Goal: Task Accomplishment & Management: Manage account settings

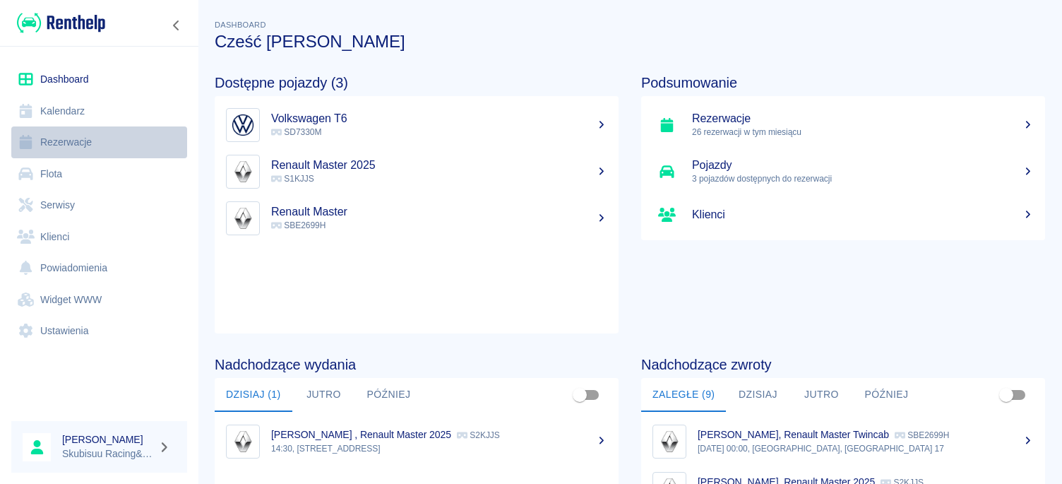
click at [64, 153] on link "Rezerwacje" at bounding box center [99, 142] width 176 height 32
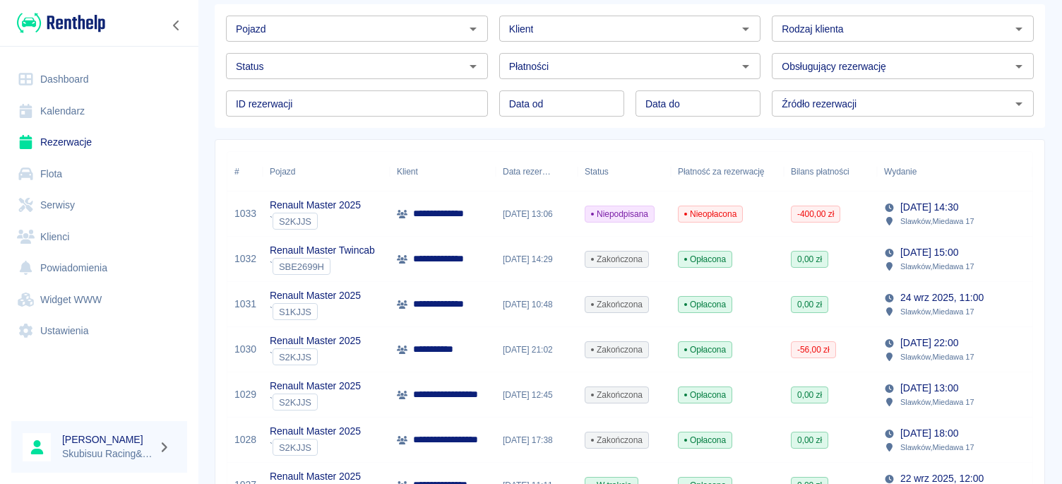
scroll to position [68, 0]
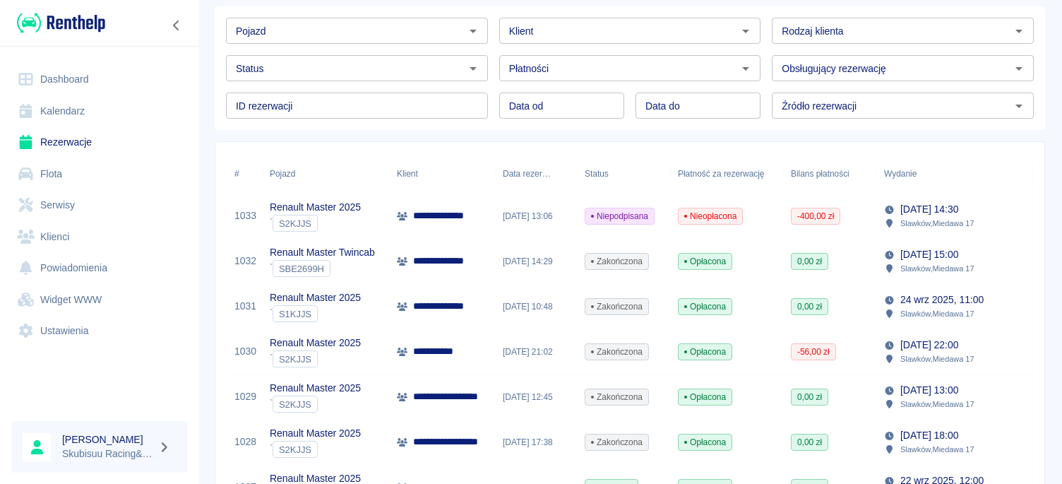
click at [526, 239] on div "[DATE] 13:06" at bounding box center [537, 216] width 82 height 45
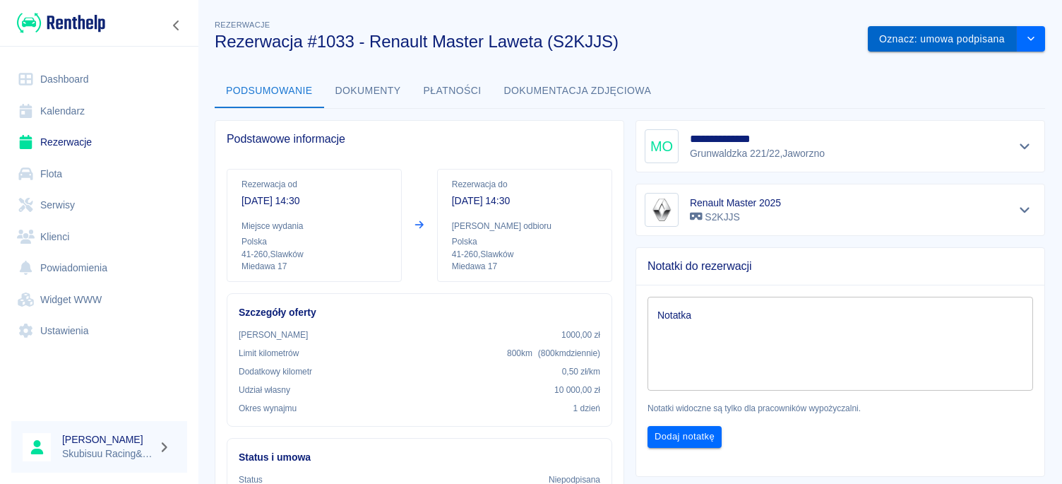
click at [1009, 38] on button "Oznacz: umowa podpisana" at bounding box center [942, 39] width 149 height 26
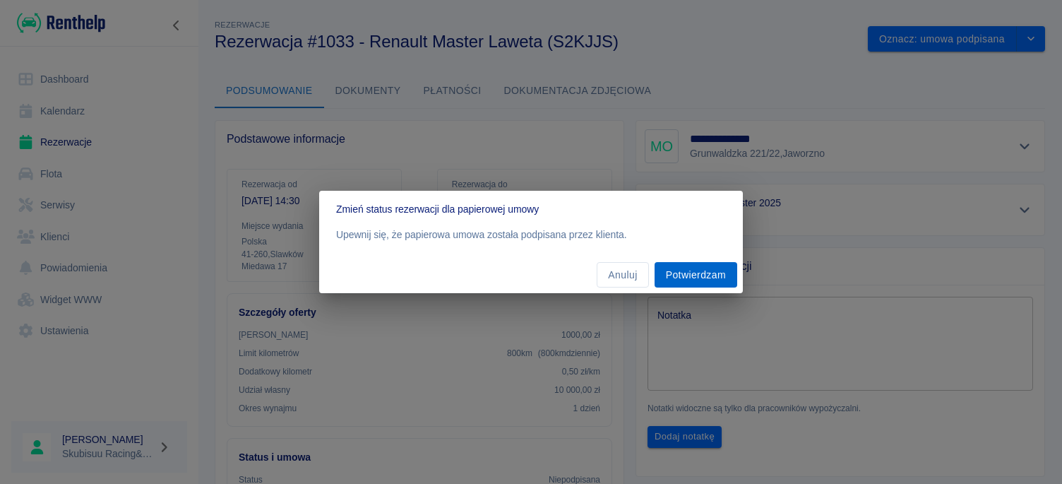
click at [723, 274] on button "Potwierdzam" at bounding box center [696, 275] width 83 height 26
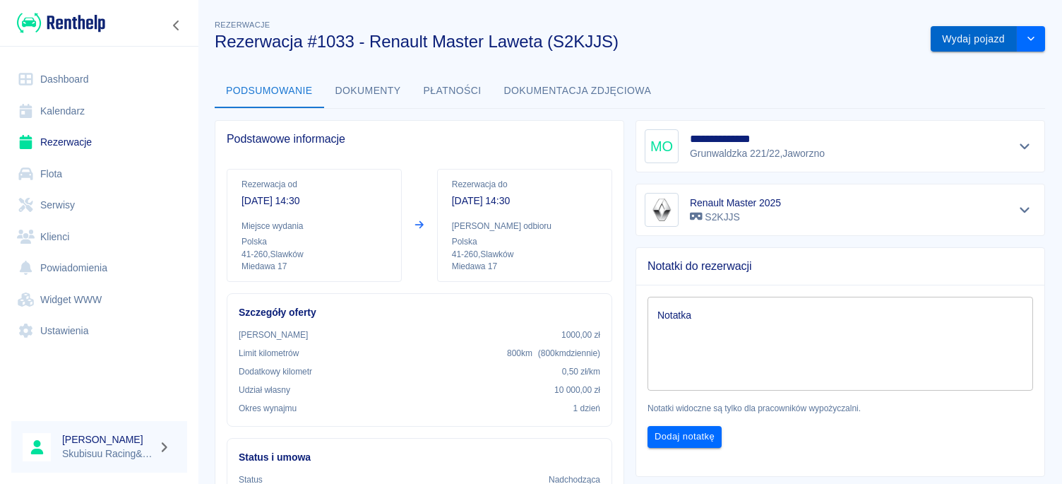
click at [997, 33] on button "Wydaj pojazd" at bounding box center [974, 39] width 86 height 26
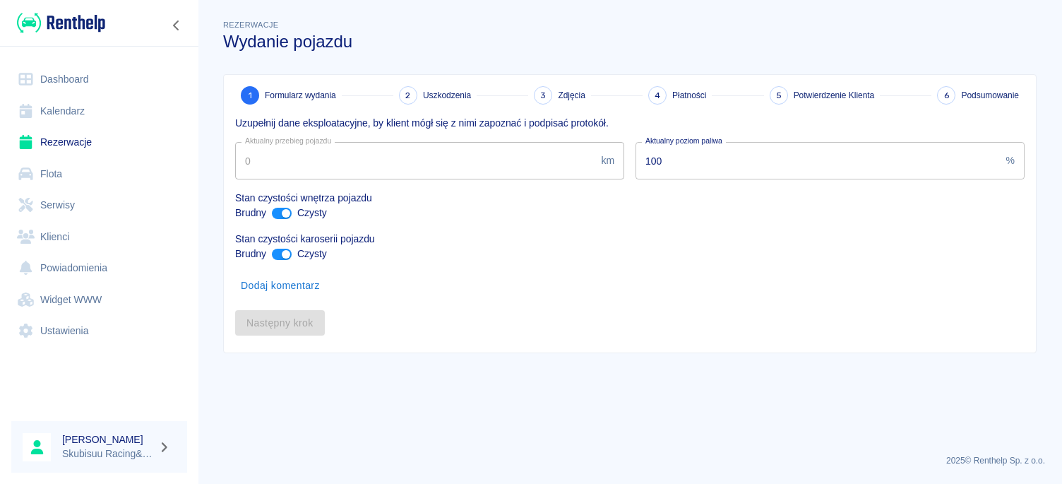
type input "16299"
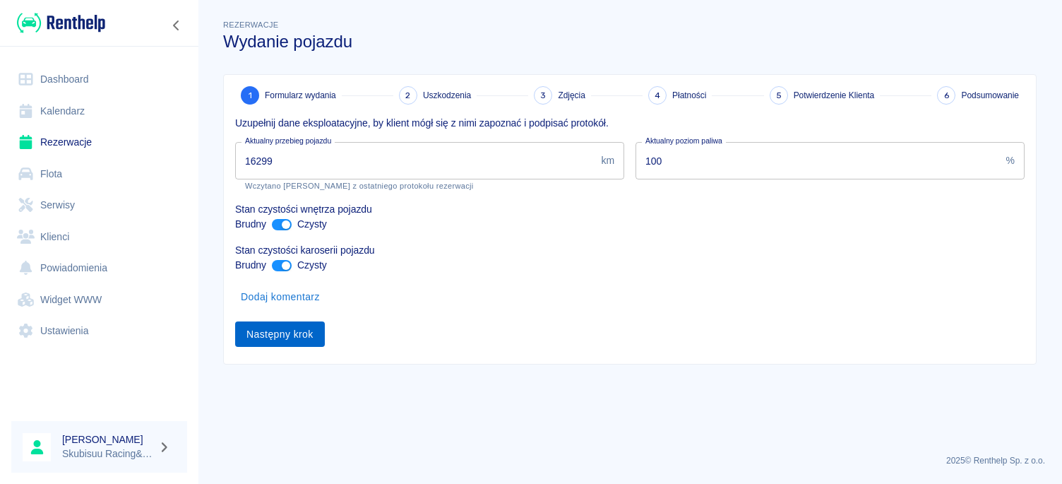
click at [299, 332] on button "Następny krok" at bounding box center [280, 334] width 90 height 26
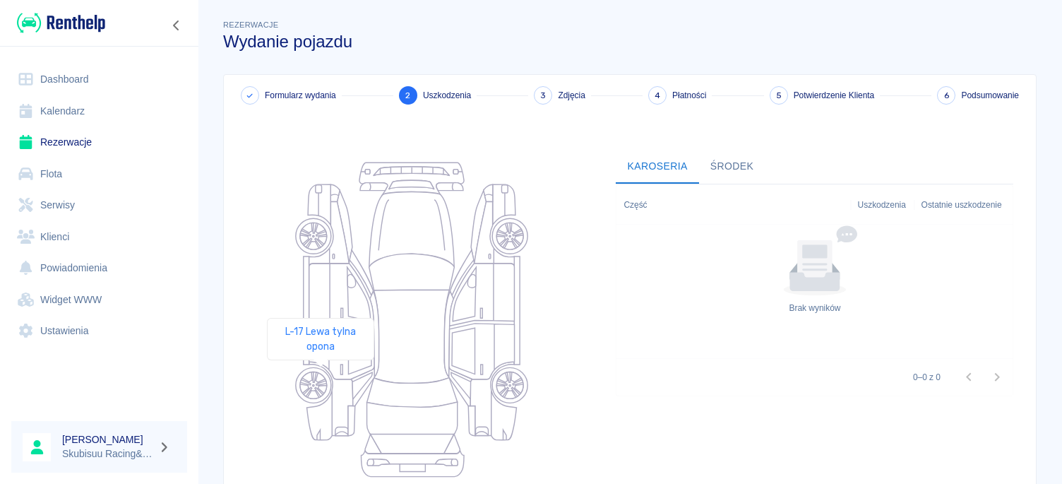
scroll to position [152, 0]
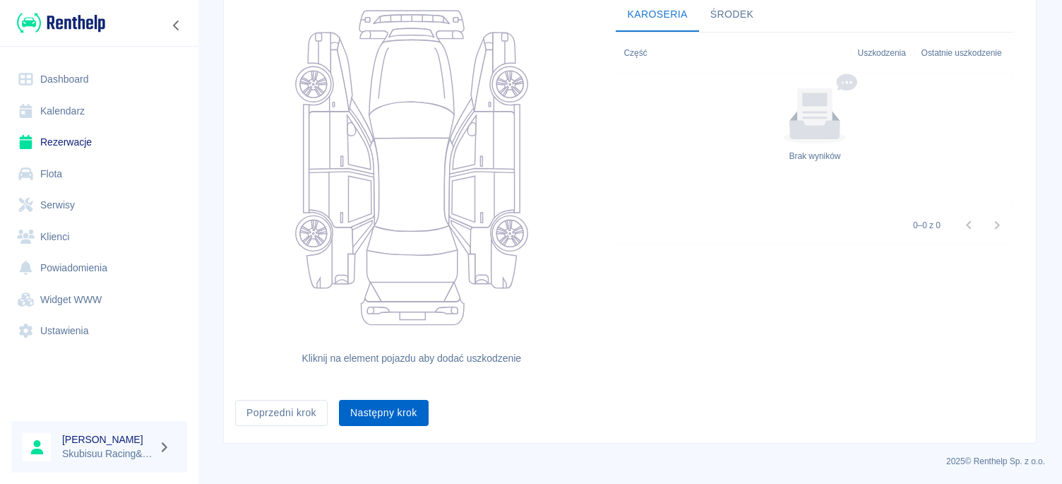
click at [367, 414] on button "Następny krok" at bounding box center [384, 413] width 90 height 26
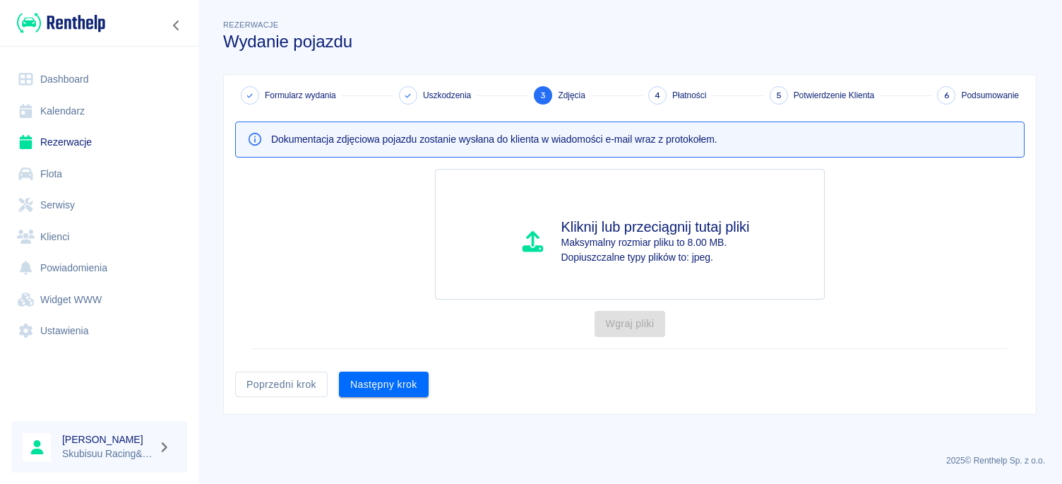
scroll to position [0, 0]
click at [365, 396] on button "Następny krok" at bounding box center [384, 385] width 90 height 26
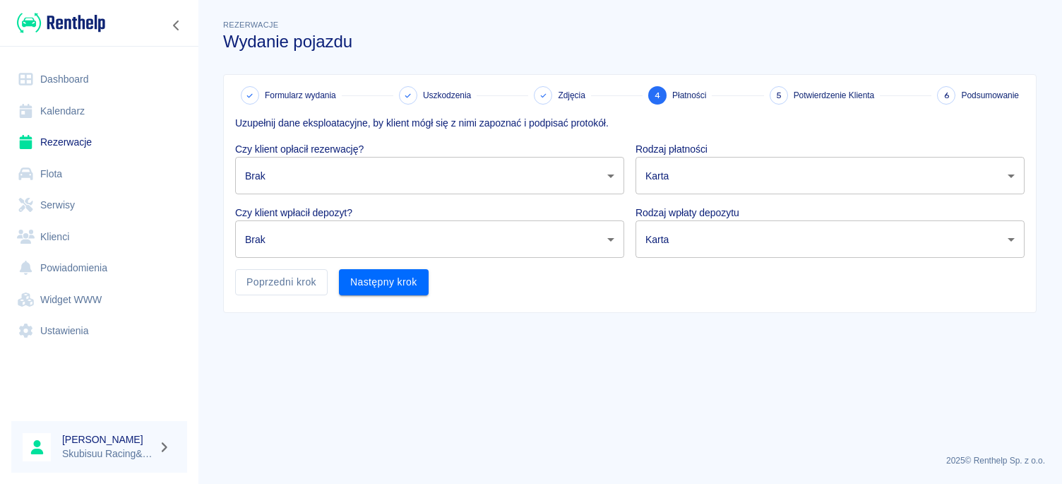
click at [381, 184] on body "Używamy plików Cookies, by zapewnić Ci najlepsze możliwe doświadczenie. Aby dow…" at bounding box center [531, 242] width 1062 height 484
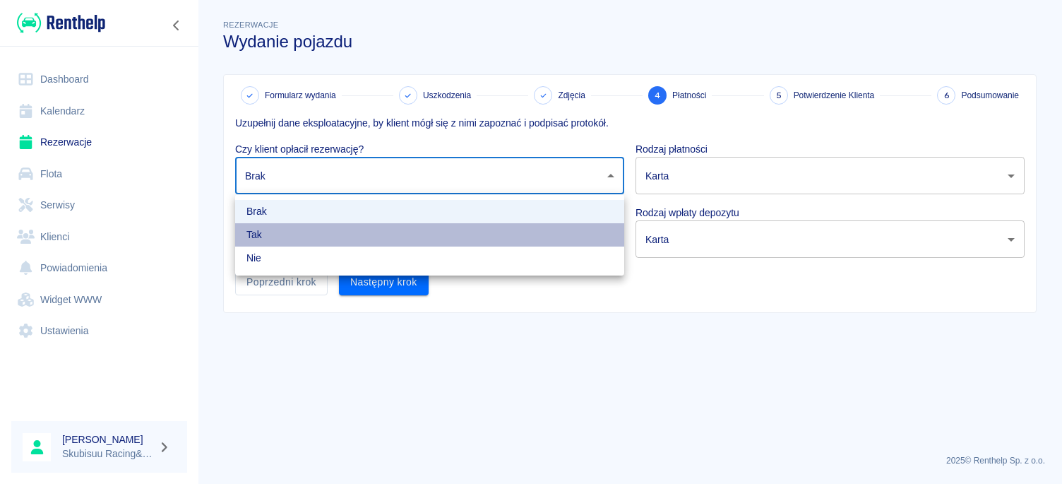
click at [377, 231] on li "Tak" at bounding box center [429, 234] width 389 height 23
type input "true"
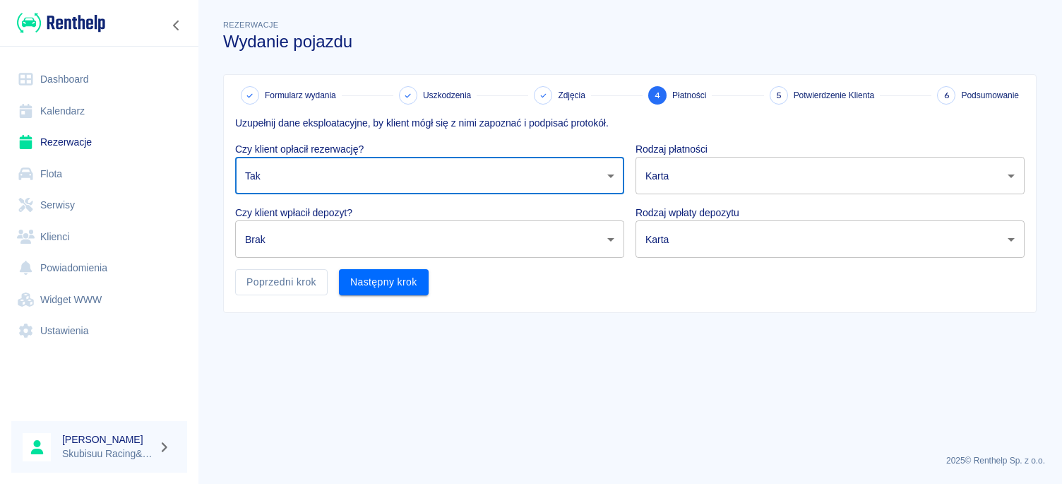
click at [759, 191] on body "Używamy plików Cookies, by zapewnić Ci najlepsze możliwe doświadczenie. Aby dow…" at bounding box center [531, 242] width 1062 height 484
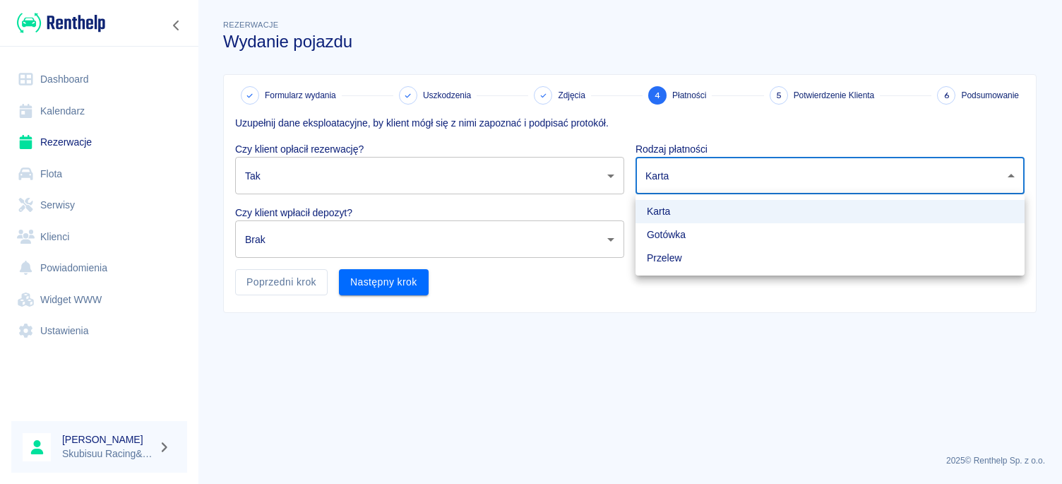
click at [761, 225] on li "Gotówka" at bounding box center [830, 234] width 389 height 23
type input "cash"
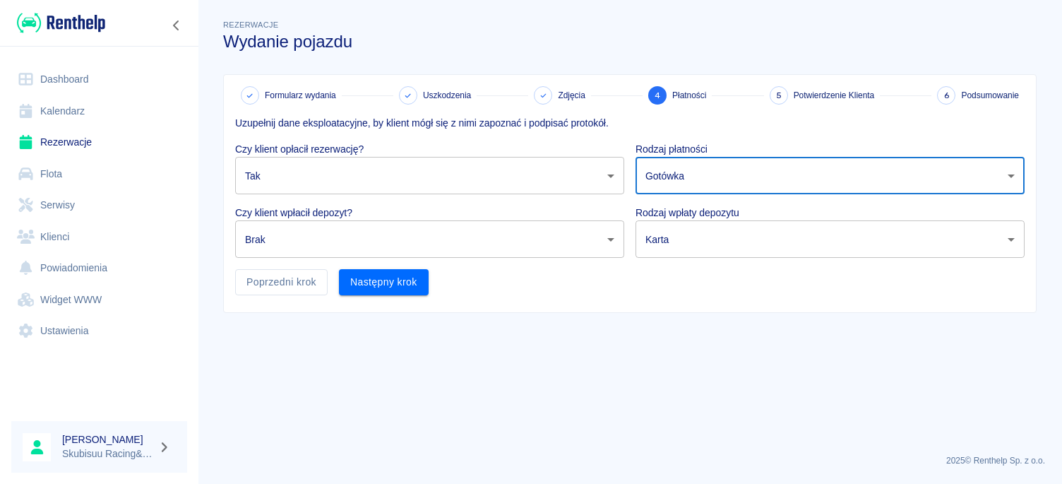
click at [764, 232] on body "Używamy plików Cookies, by zapewnić Ci najlepsze możliwe doświadczenie. Aby dow…" at bounding box center [531, 242] width 1062 height 484
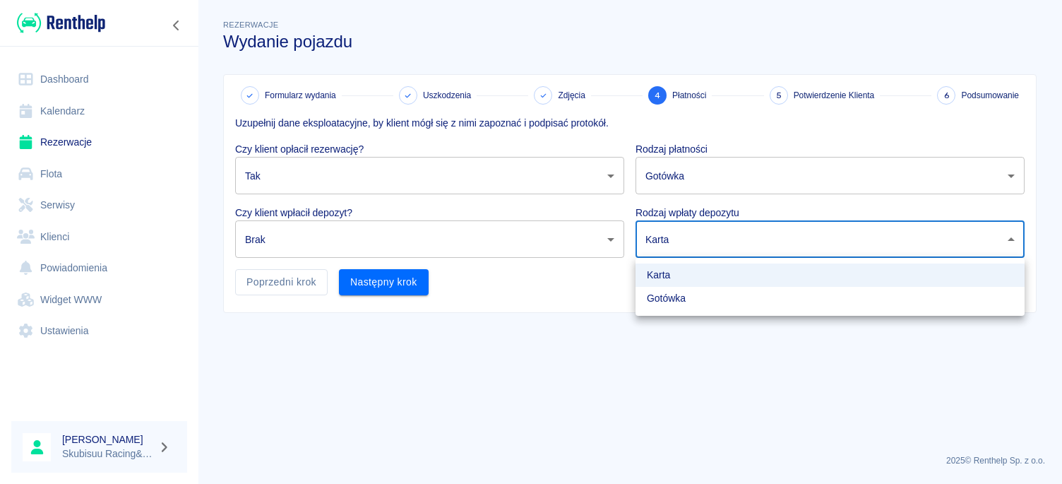
click at [742, 302] on li "Gotówka" at bounding box center [830, 298] width 389 height 23
type input "cash"
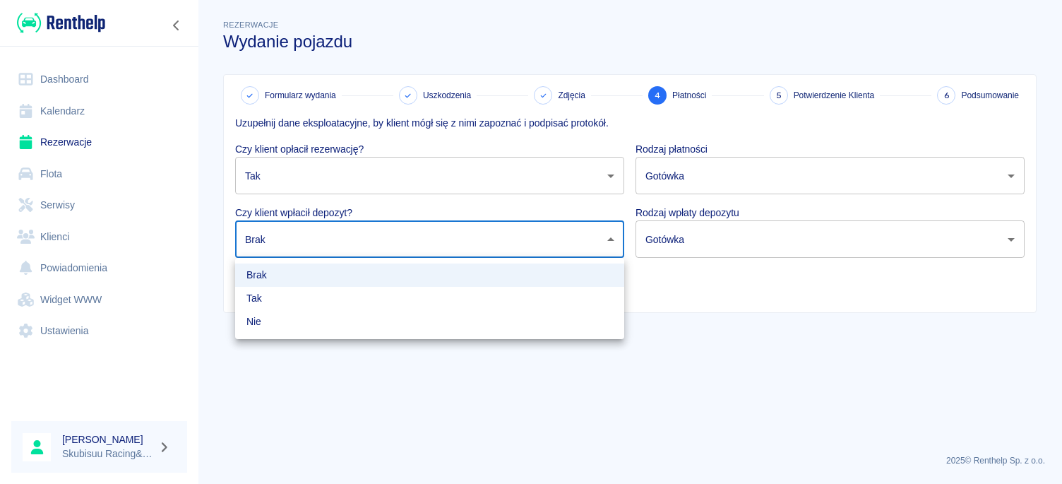
click at [535, 231] on body "Używamy plików Cookies, by zapewnić Ci najlepsze możliwe doświadczenie. Aby dow…" at bounding box center [531, 242] width 1062 height 484
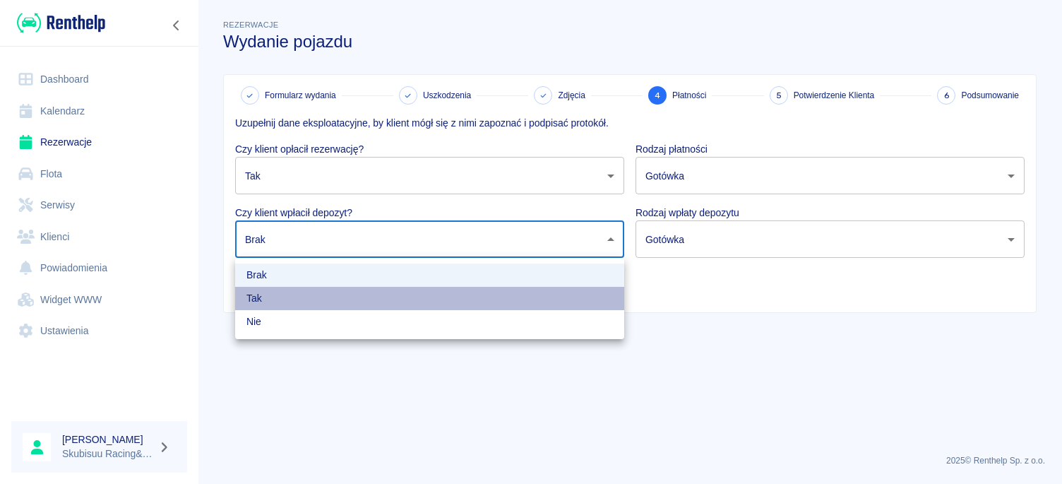
click at [496, 288] on li "Tak" at bounding box center [429, 298] width 389 height 23
type input "true"
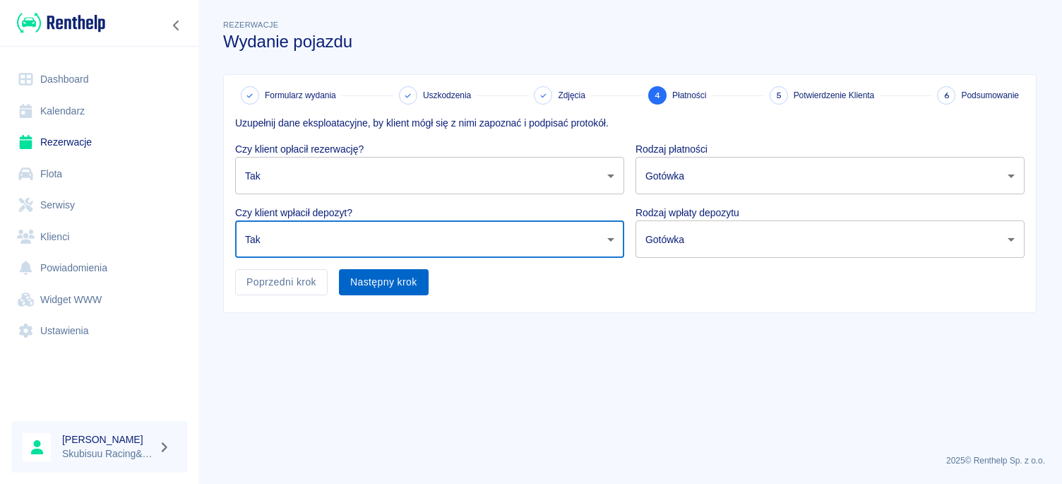
click at [420, 275] on button "Następny krok" at bounding box center [384, 282] width 90 height 26
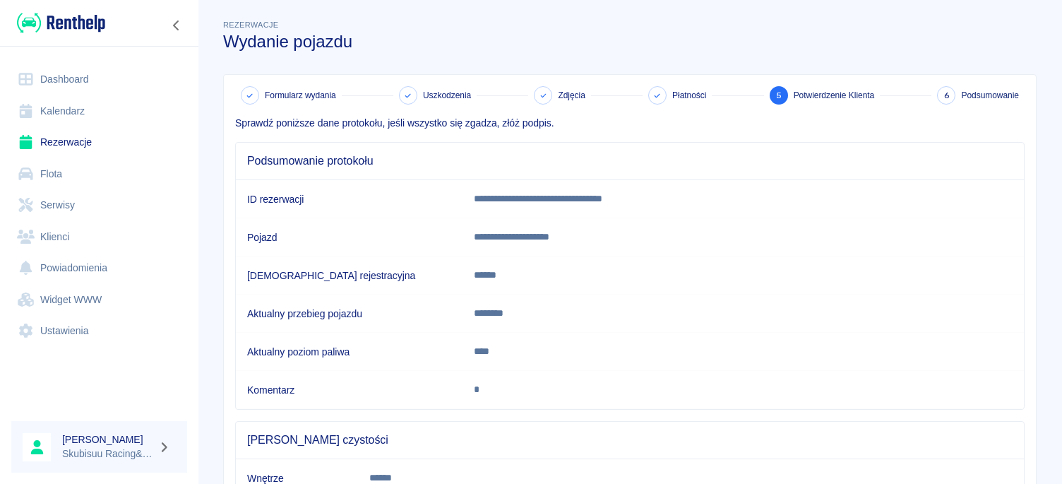
scroll to position [146, 0]
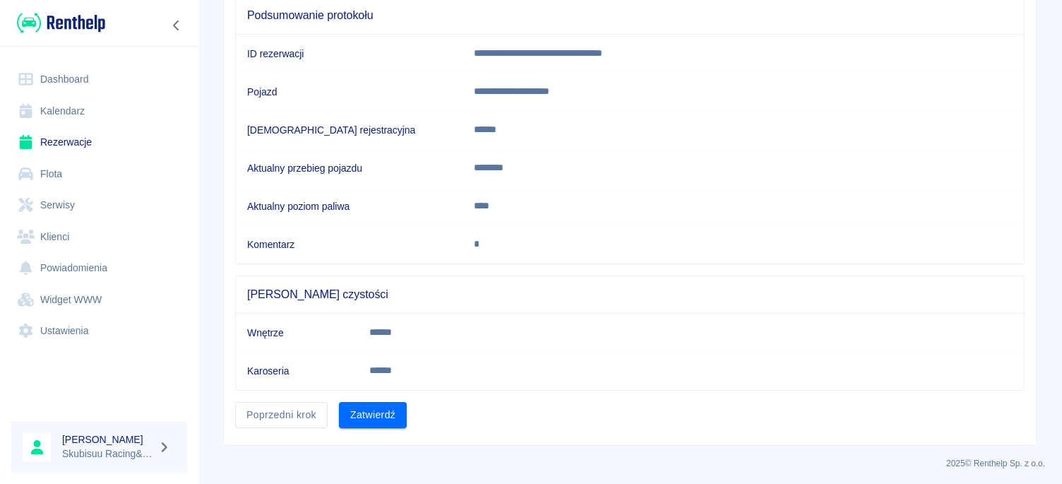
click at [421, 400] on div "Poprzedni krok Zatwierdź" at bounding box center [624, 409] width 801 height 37
click at [394, 402] on button "Zatwierdź" at bounding box center [373, 415] width 68 height 26
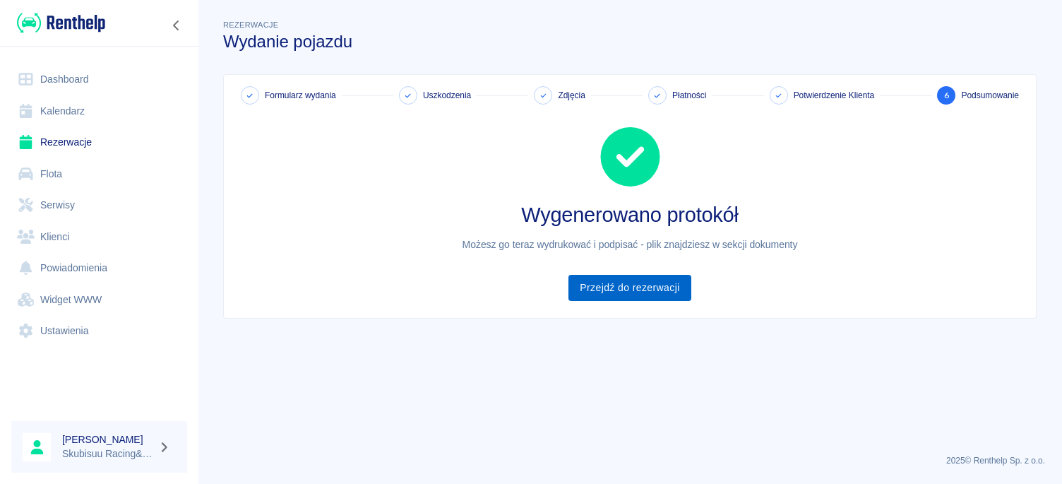
click at [623, 290] on link "Przejdź do rezerwacji" at bounding box center [630, 288] width 122 height 26
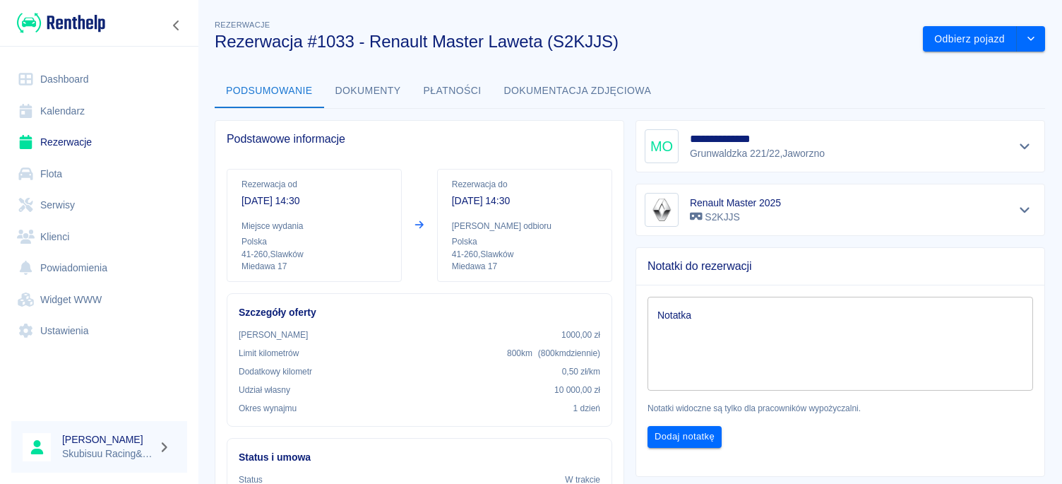
click at [394, 90] on button "Dokumenty" at bounding box center [368, 91] width 88 height 34
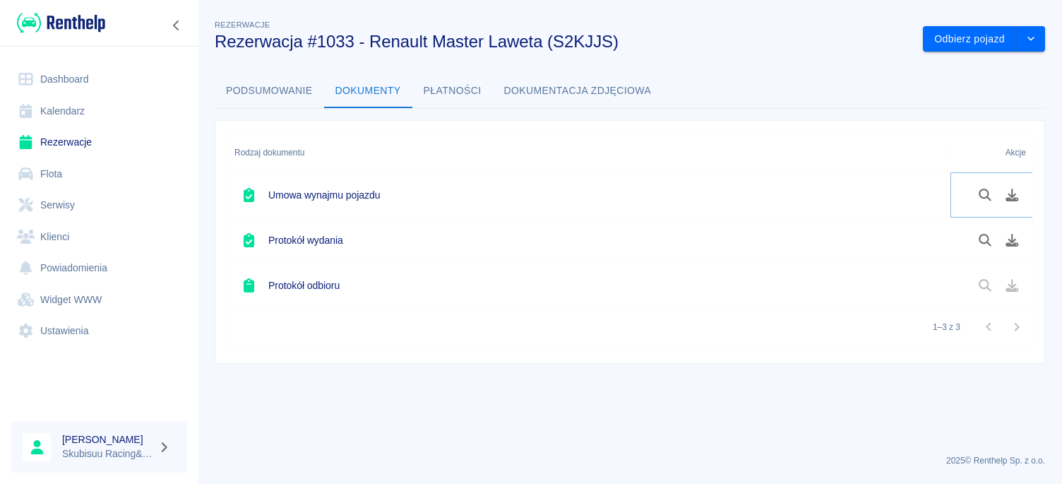
click at [979, 197] on icon "Podgląd dokumentu" at bounding box center [986, 195] width 16 height 13
